Goal: Task Accomplishment & Management: Manage account settings

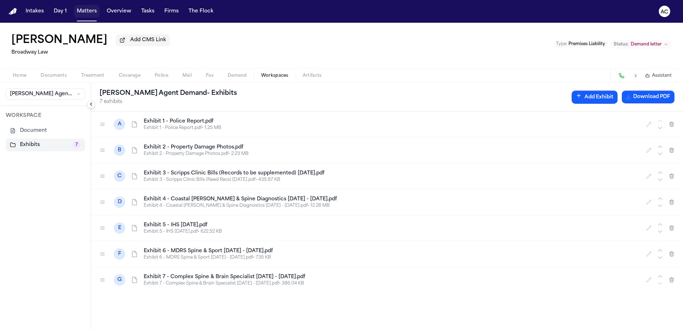
click at [91, 11] on button "Matters" at bounding box center [87, 11] width 26 height 13
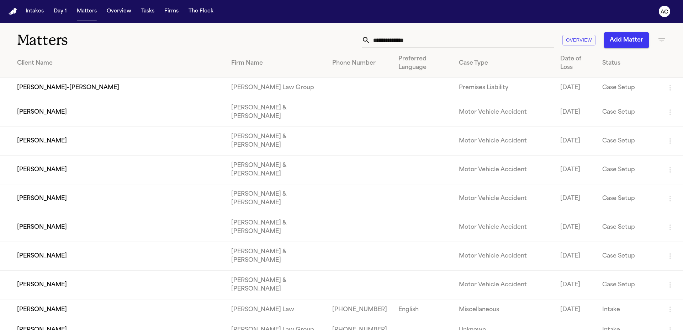
click at [660, 44] on icon "button" at bounding box center [661, 40] width 9 height 9
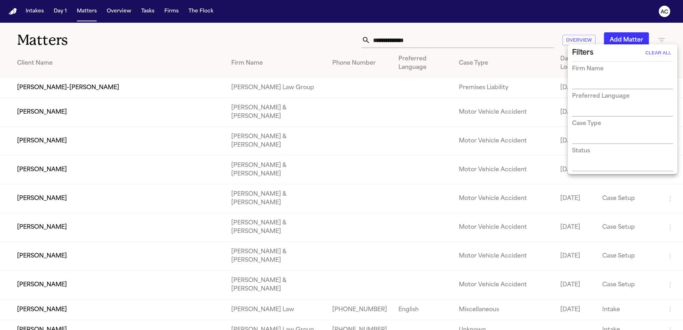
click at [662, 42] on div at bounding box center [341, 165] width 683 height 330
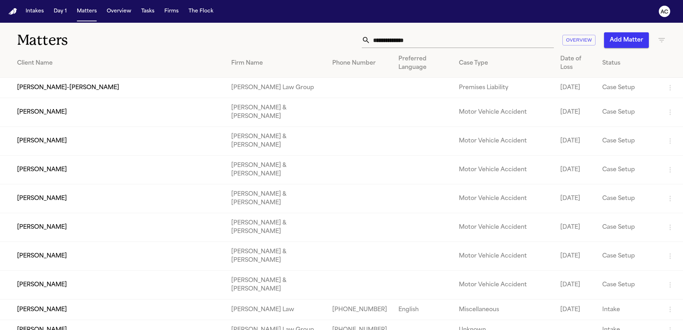
click at [662, 42] on icon "button" at bounding box center [661, 40] width 6 height 4
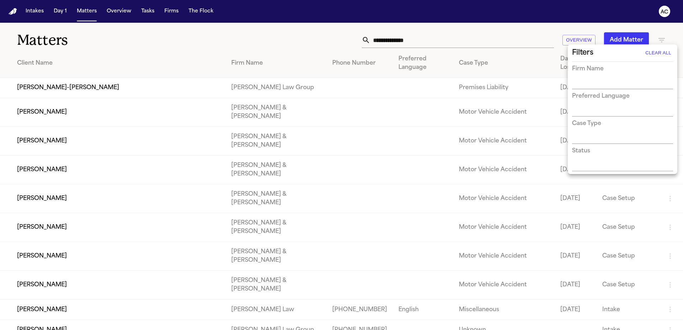
click at [590, 163] on input "text" at bounding box center [617, 166] width 90 height 10
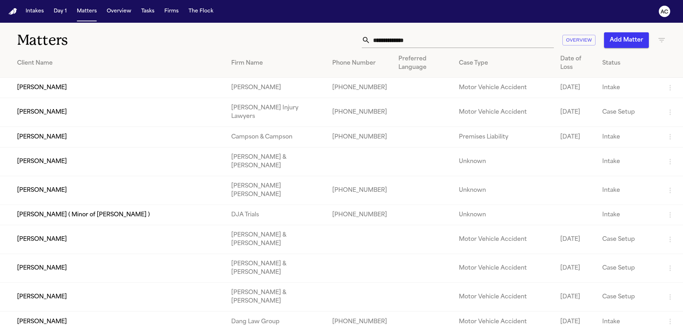
click at [661, 40] on icon "button" at bounding box center [661, 40] width 6 height 4
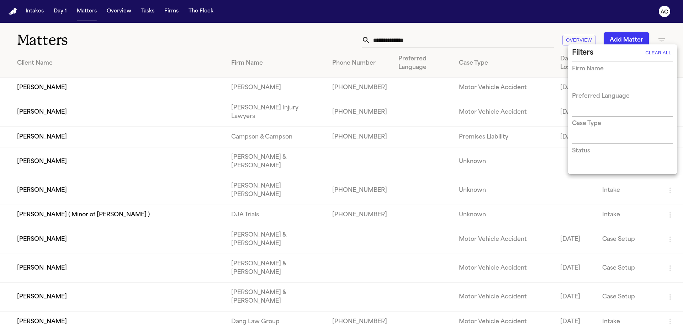
click at [591, 164] on input "text" at bounding box center [617, 166] width 90 height 10
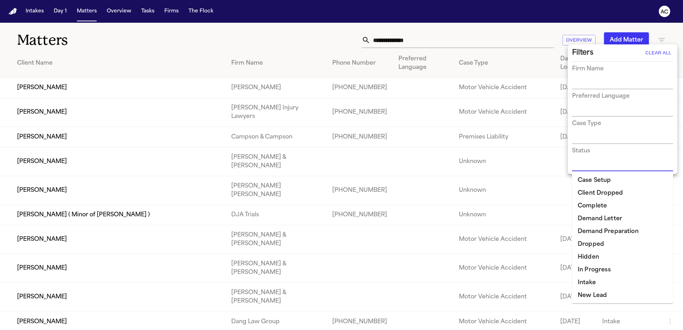
click at [594, 220] on li "Demand Letter" at bounding box center [622, 219] width 101 height 13
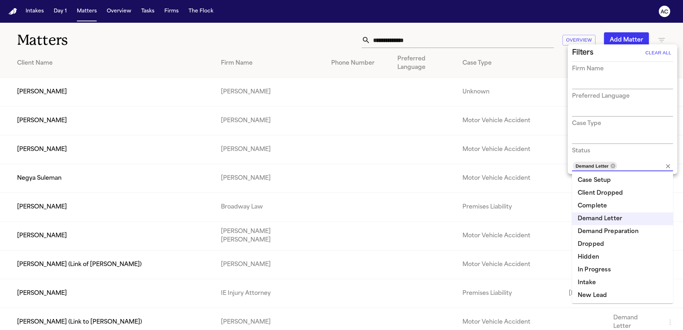
click at [253, 38] on div at bounding box center [341, 165] width 683 height 330
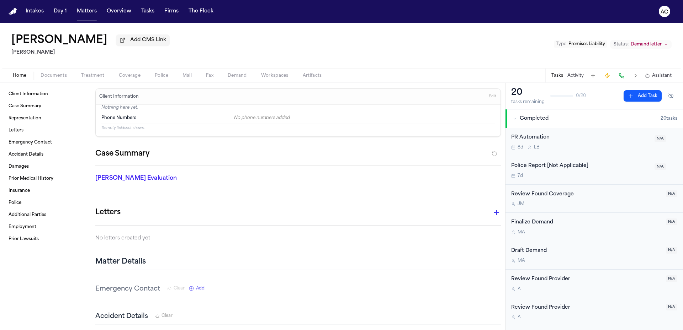
click at [287, 75] on span "Workspaces" at bounding box center [274, 76] width 27 height 6
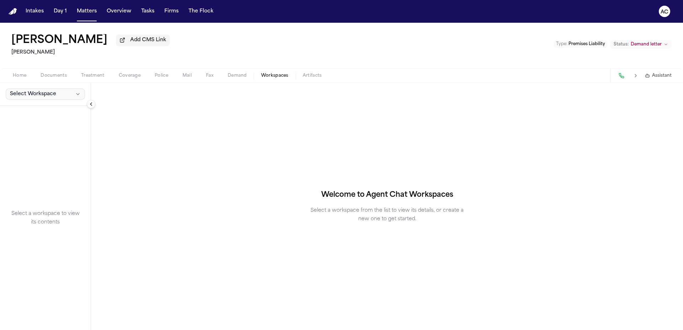
click at [30, 99] on button "Select Workspace" at bounding box center [45, 94] width 79 height 11
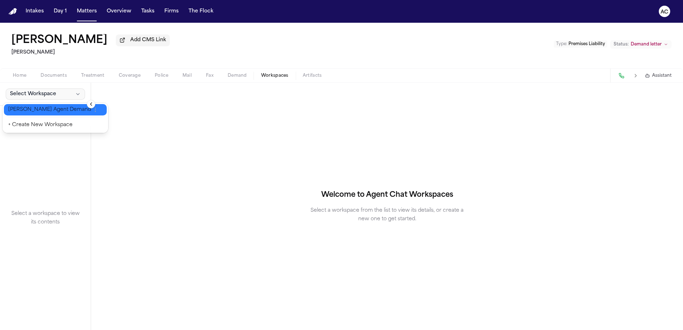
click at [38, 108] on span "[PERSON_NAME] Agent Demand" at bounding box center [49, 109] width 83 height 7
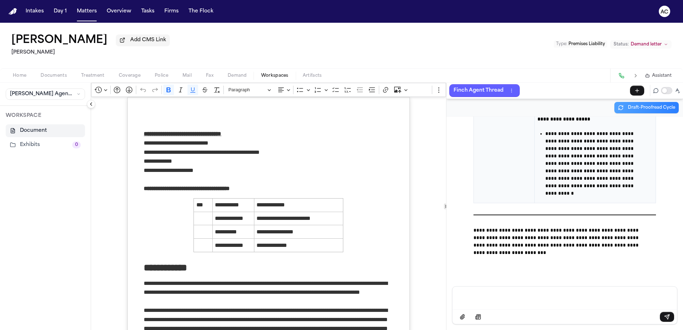
scroll to position [42621, 0]
click at [57, 76] on span "Documents" at bounding box center [54, 76] width 26 height 6
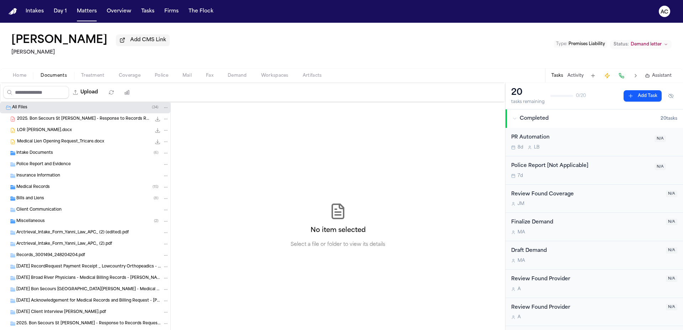
click at [277, 72] on button "Workspaces" at bounding box center [275, 75] width 42 height 9
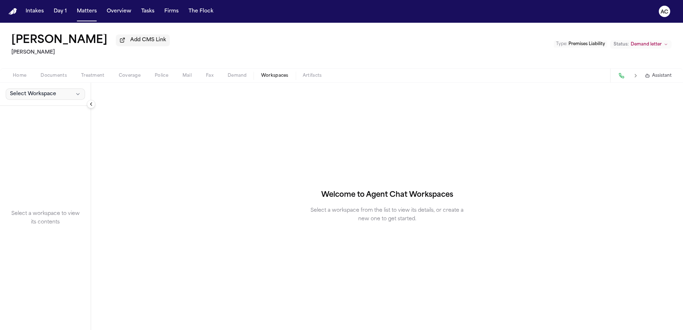
click at [64, 95] on button "Select Workspace" at bounding box center [45, 94] width 79 height 11
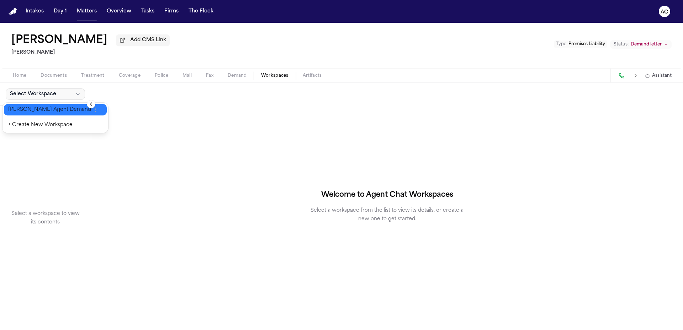
click at [41, 109] on span "[PERSON_NAME] Agent Demand" at bounding box center [49, 109] width 83 height 7
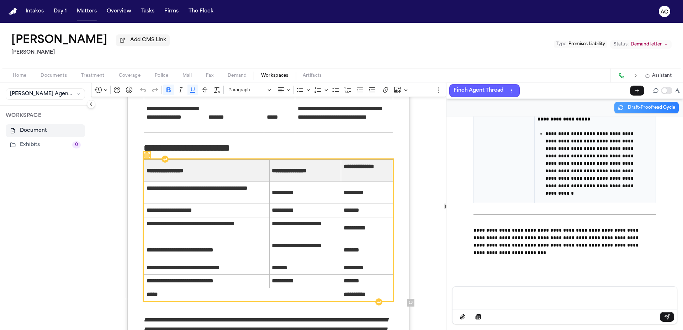
scroll to position [4799, 0]
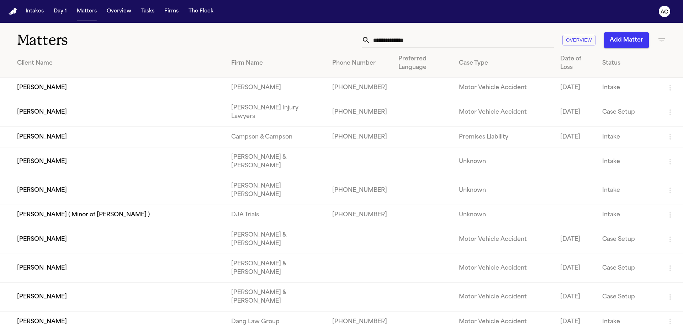
click at [657, 39] on icon "button" at bounding box center [661, 40] width 9 height 9
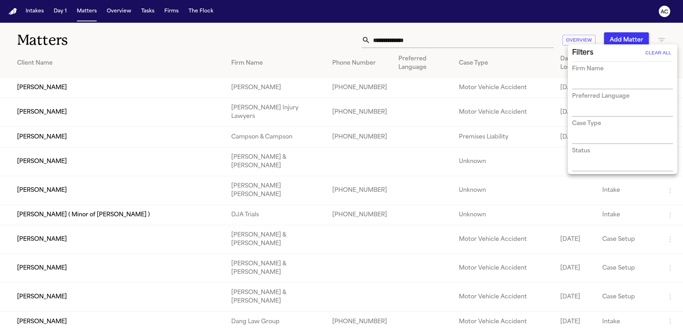
click at [583, 166] on input "text" at bounding box center [617, 166] width 90 height 10
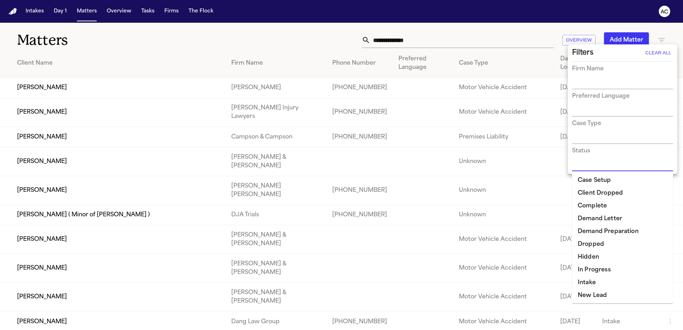
click at [611, 219] on li "Demand Letter" at bounding box center [622, 219] width 101 height 13
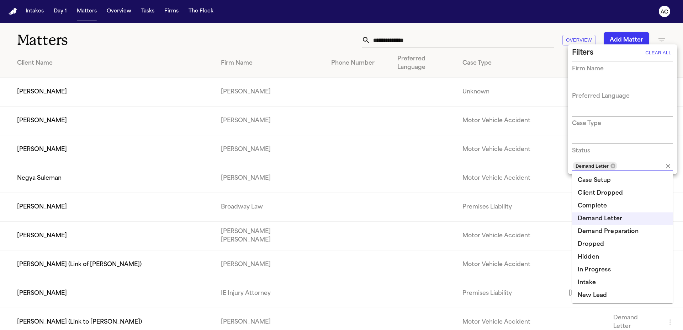
click at [290, 39] on div at bounding box center [341, 165] width 683 height 330
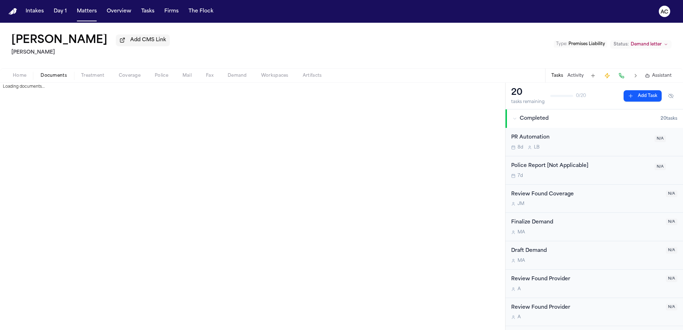
click at [55, 77] on span "Documents" at bounding box center [54, 76] width 26 height 6
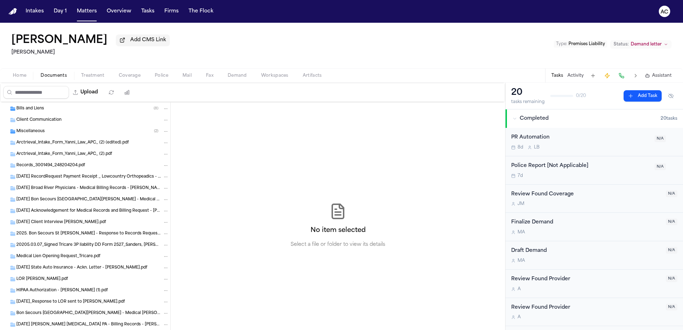
scroll to position [107, 0]
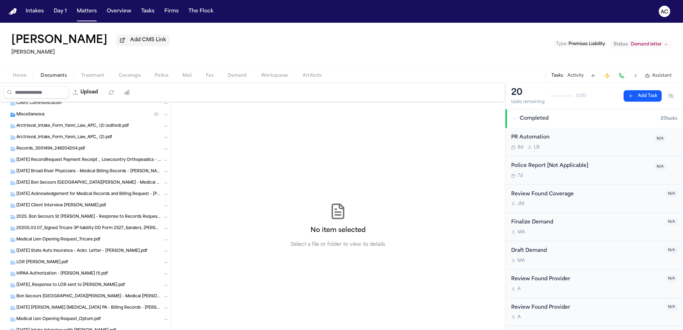
click at [105, 229] on span "20205.03.07_Signed Tricare 3P liability DD Form 2527_Sanders, [PERSON_NAME].pdf" at bounding box center [88, 229] width 145 height 6
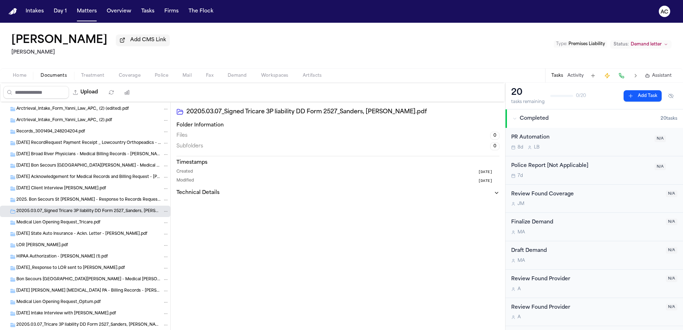
scroll to position [0, 0]
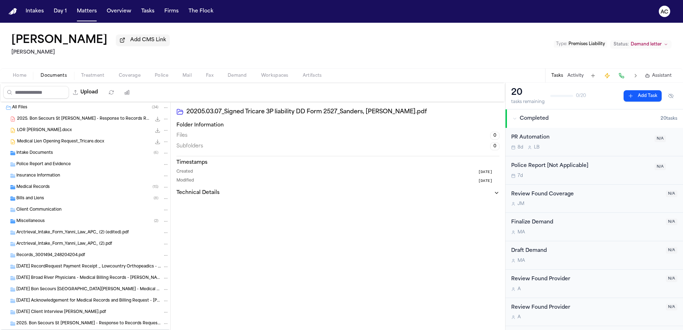
click at [60, 196] on div "Bills and Liens ( 8 )" at bounding box center [92, 199] width 153 height 6
